Goal: Information Seeking & Learning: Find specific fact

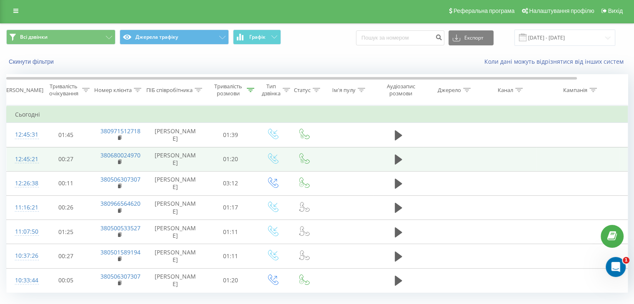
scroll to position [22, 0]
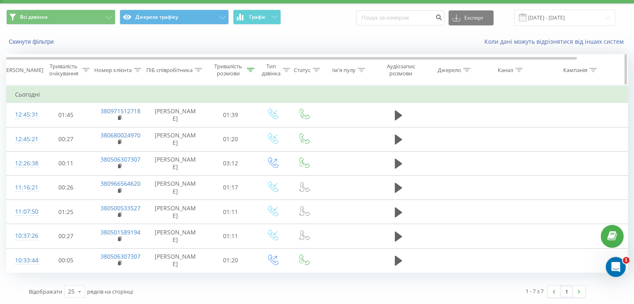
click at [250, 72] on div at bounding box center [251, 70] width 8 height 7
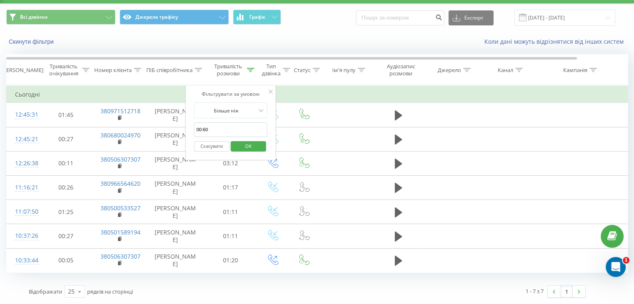
drag, startPoint x: 202, startPoint y: 130, endPoint x: 215, endPoint y: 134, distance: 13.5
click at [215, 134] on input "00:60" at bounding box center [230, 130] width 73 height 15
type input "00:10"
click at [244, 149] on span "OK" at bounding box center [248, 146] width 23 height 13
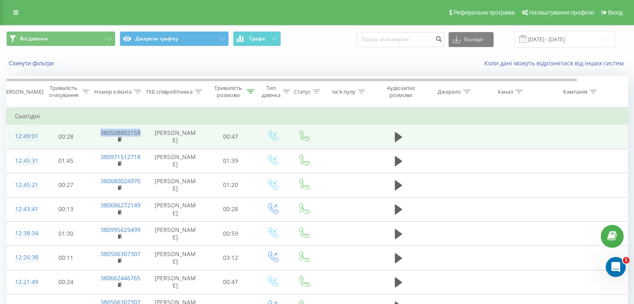
drag, startPoint x: 98, startPoint y: 133, endPoint x: 137, endPoint y: 132, distance: 38.4
click at [139, 130] on td "380508802159" at bounding box center [119, 137] width 54 height 24
copy link "380508802159"
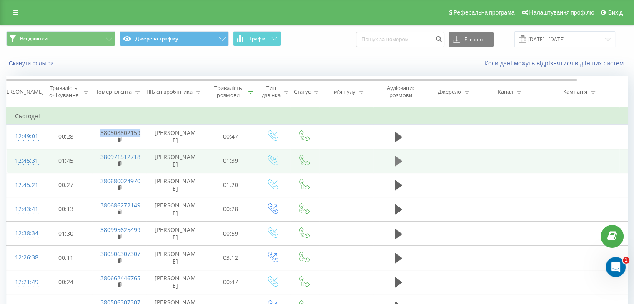
click at [393, 162] on button at bounding box center [398, 161] width 13 height 13
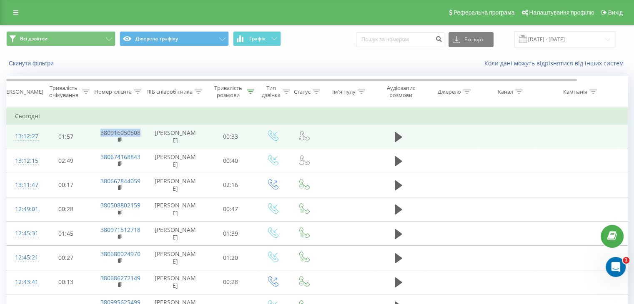
drag, startPoint x: 96, startPoint y: 129, endPoint x: 137, endPoint y: 132, distance: 40.6
click at [142, 136] on td "380916050508" at bounding box center [119, 137] width 54 height 24
copy link "380916050508"
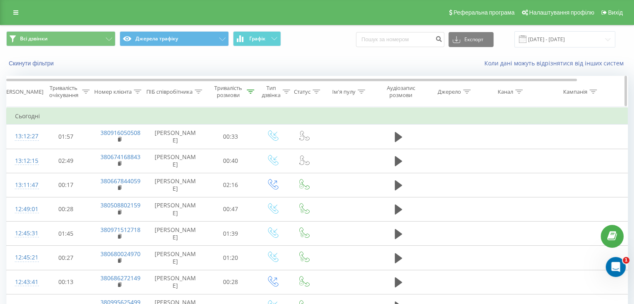
click at [250, 90] on icon at bounding box center [251, 92] width 8 height 4
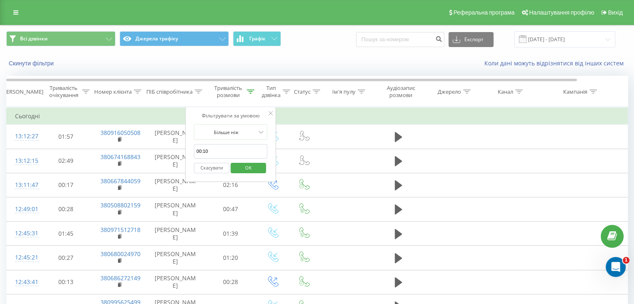
click at [248, 170] on span "OK" at bounding box center [248, 167] width 23 height 13
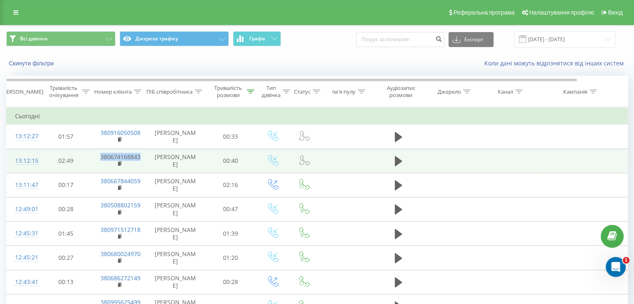
drag, startPoint x: 140, startPoint y: 157, endPoint x: 98, endPoint y: 155, distance: 42.1
click at [98, 155] on td "380674168843" at bounding box center [119, 161] width 54 height 24
click at [397, 161] on icon at bounding box center [399, 161] width 8 height 10
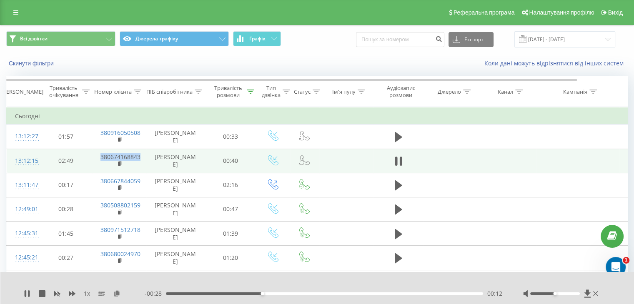
copy link "380674168843"
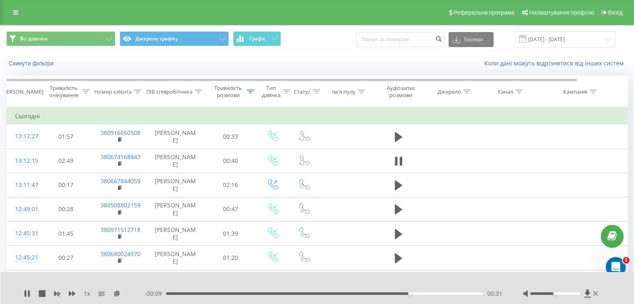
click at [23, 295] on div "1 x - 00:09 00:31 00:31" at bounding box center [317, 288] width 634 height 32
